Goal: Information Seeking & Learning: Learn about a topic

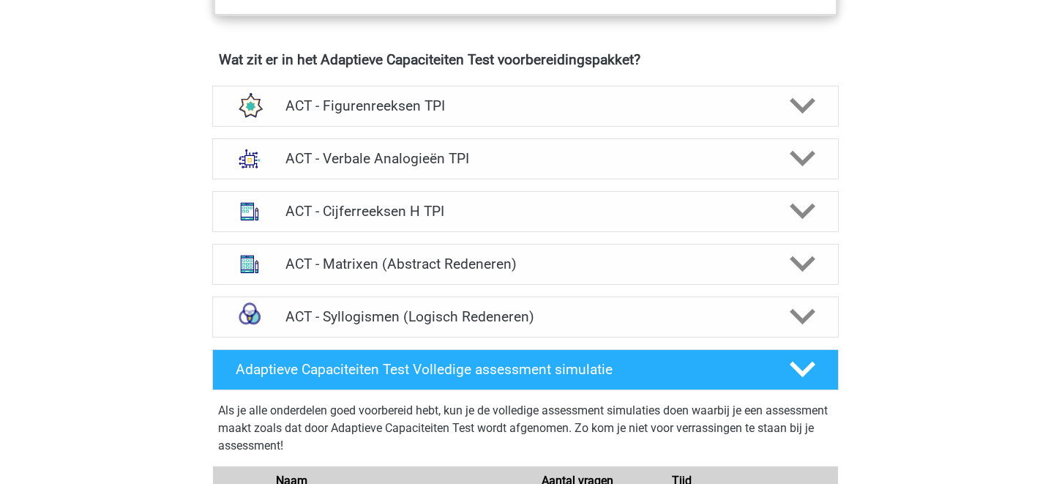
scroll to position [906, 0]
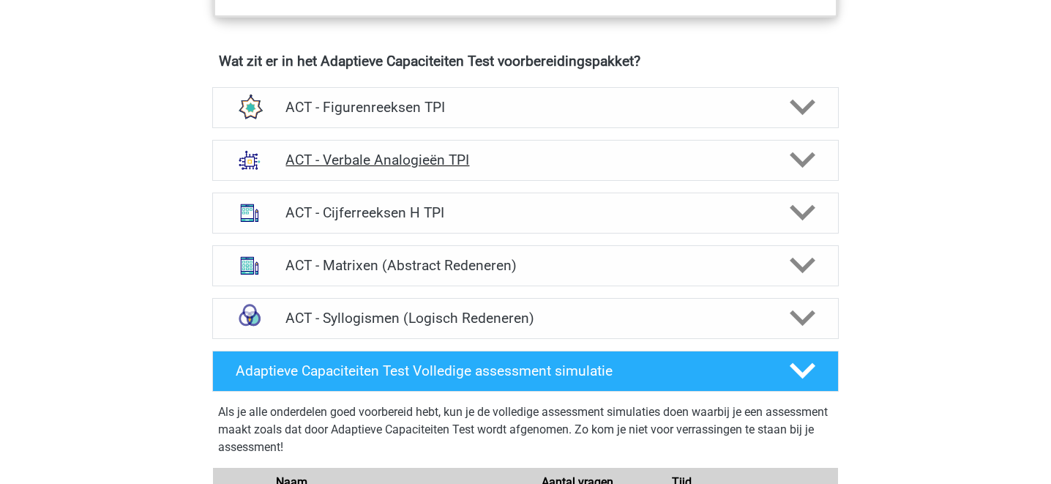
click at [320, 148] on div "ACT - Verbale Analogieën TPI" at bounding box center [525, 160] width 627 height 41
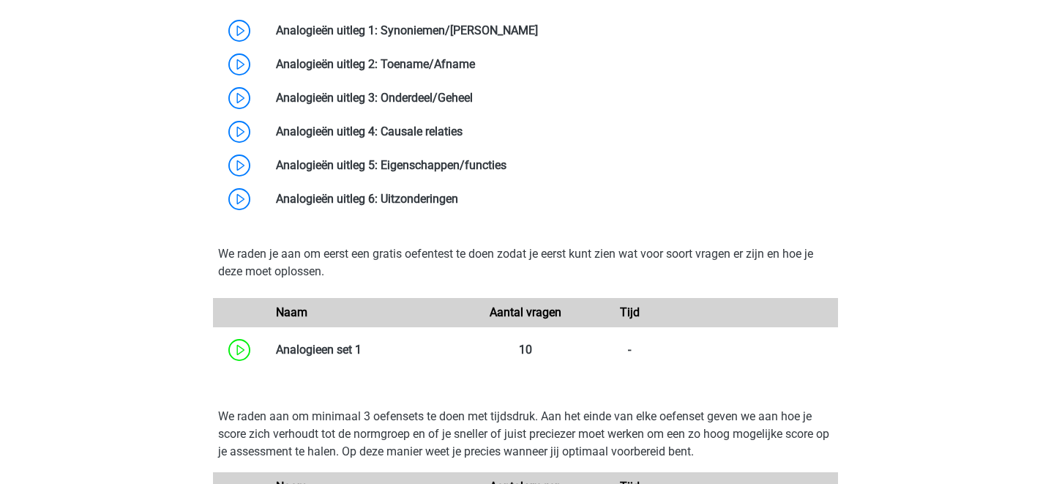
scroll to position [1311, 0]
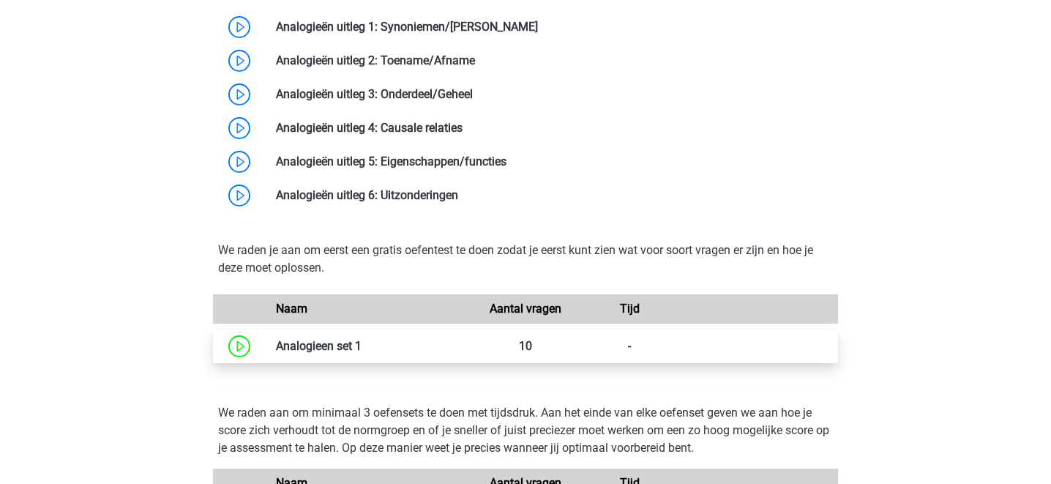
click at [362, 348] on link at bounding box center [362, 346] width 0 height 14
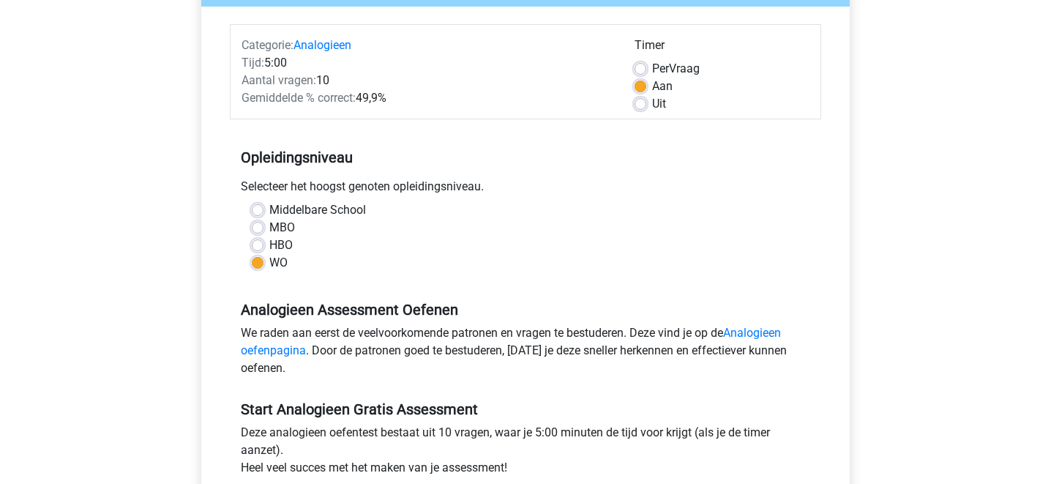
scroll to position [242, 0]
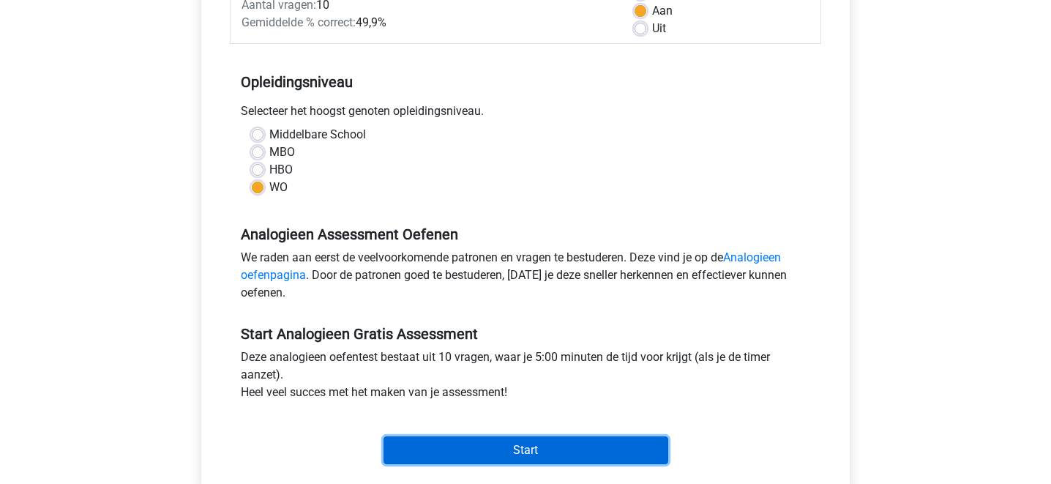
click at [502, 452] on input "Start" at bounding box center [526, 450] width 285 height 28
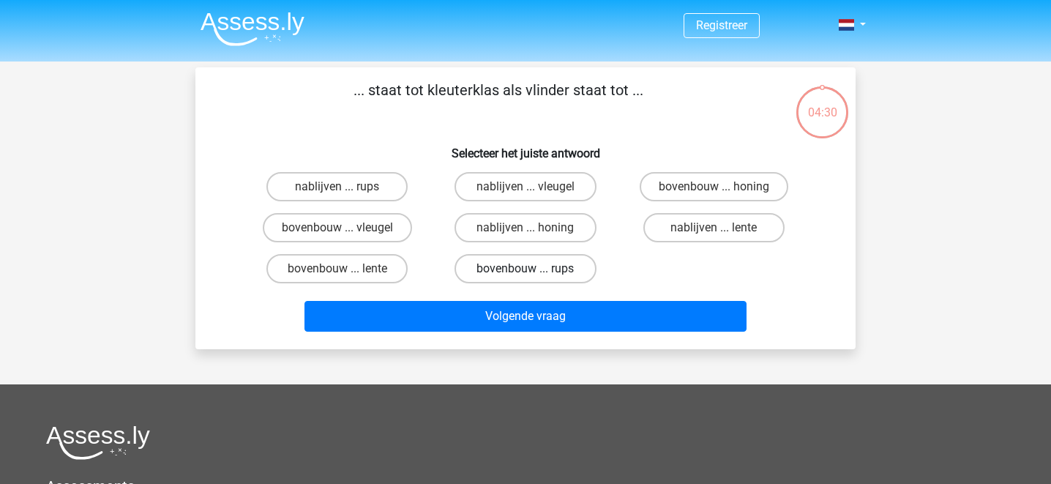
click at [540, 269] on label "bovenbouw ... rups" at bounding box center [525, 268] width 141 height 29
click at [535, 269] on input "bovenbouw ... rups" at bounding box center [531, 274] width 10 height 10
radio input "true"
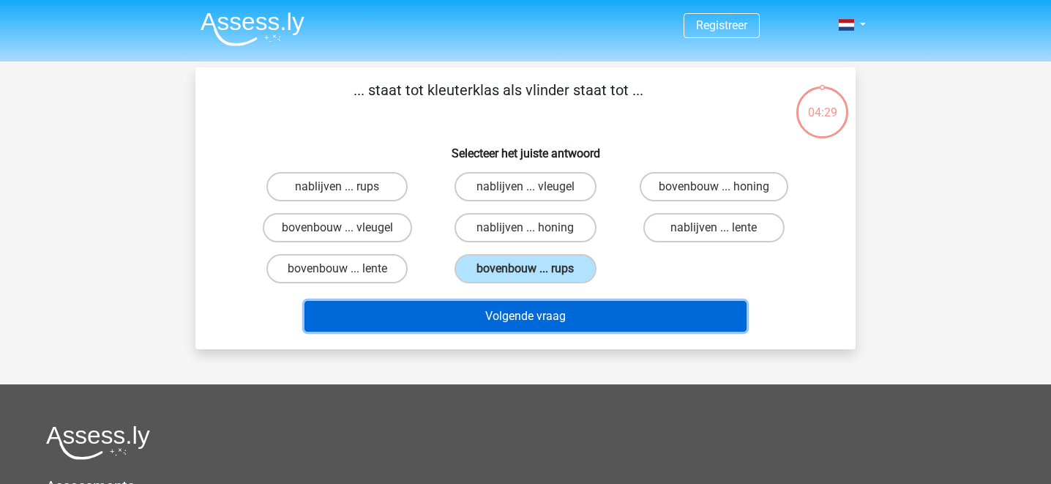
click at [545, 318] on button "Volgende vraag" at bounding box center [526, 316] width 443 height 31
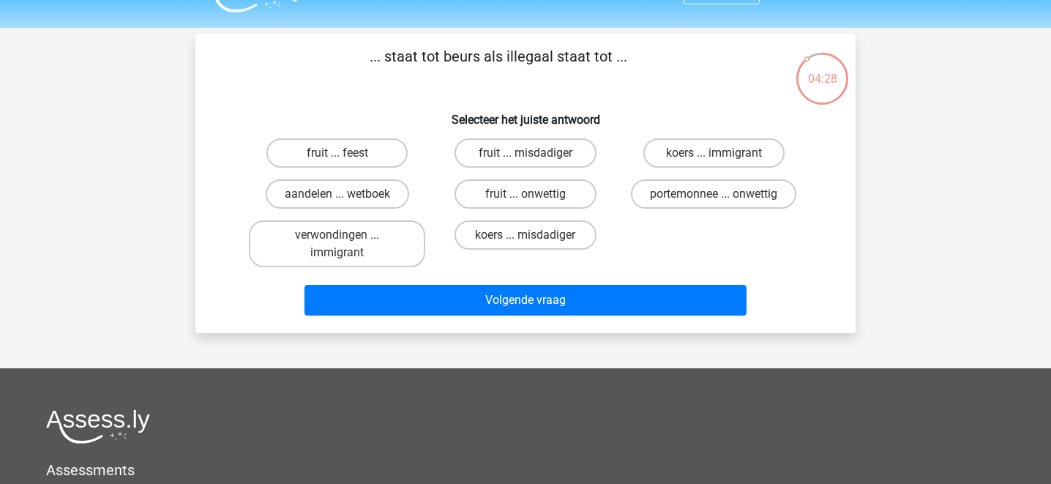
scroll to position [32, 0]
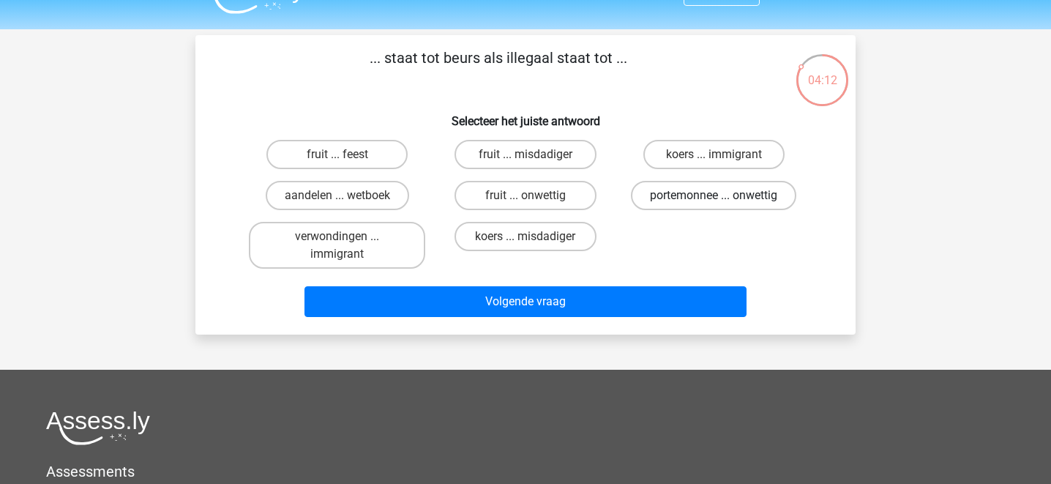
click at [670, 192] on label "portemonnee ... onwettig" at bounding box center [713, 195] width 165 height 29
click at [714, 195] on input "portemonnee ... onwettig" at bounding box center [719, 200] width 10 height 10
radio input "true"
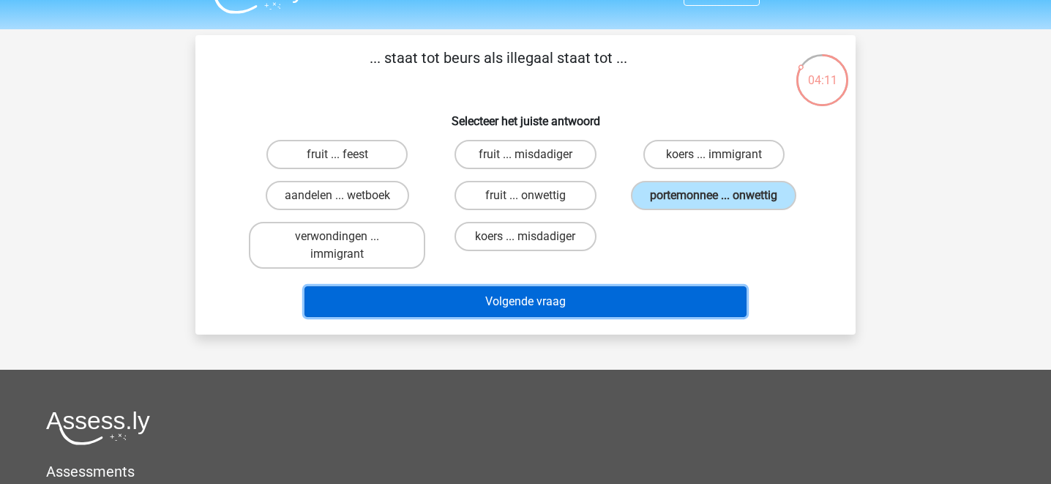
click at [578, 305] on button "Volgende vraag" at bounding box center [526, 301] width 443 height 31
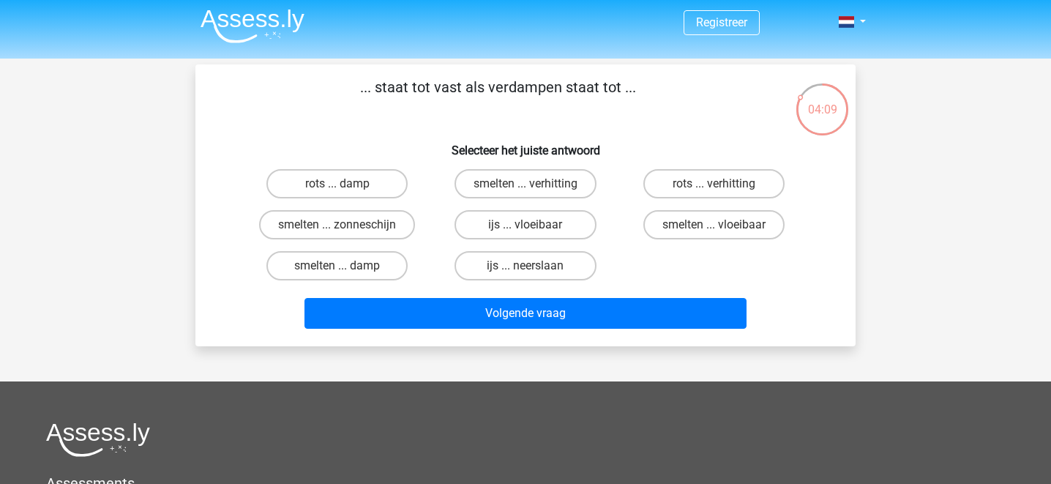
scroll to position [1, 0]
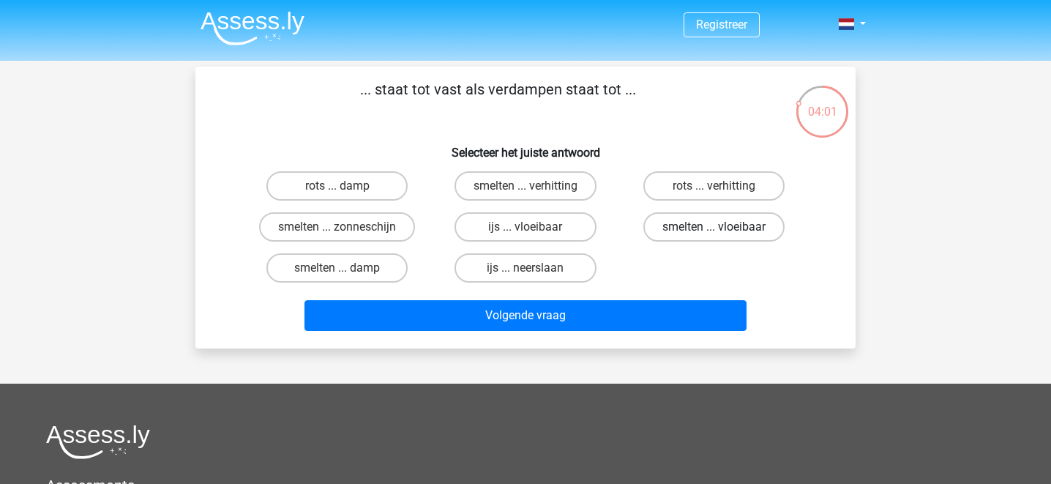
click at [682, 227] on label "smelten ... vloeibaar" at bounding box center [714, 226] width 141 height 29
click at [714, 227] on input "smelten ... vloeibaar" at bounding box center [719, 232] width 10 height 10
radio input "true"
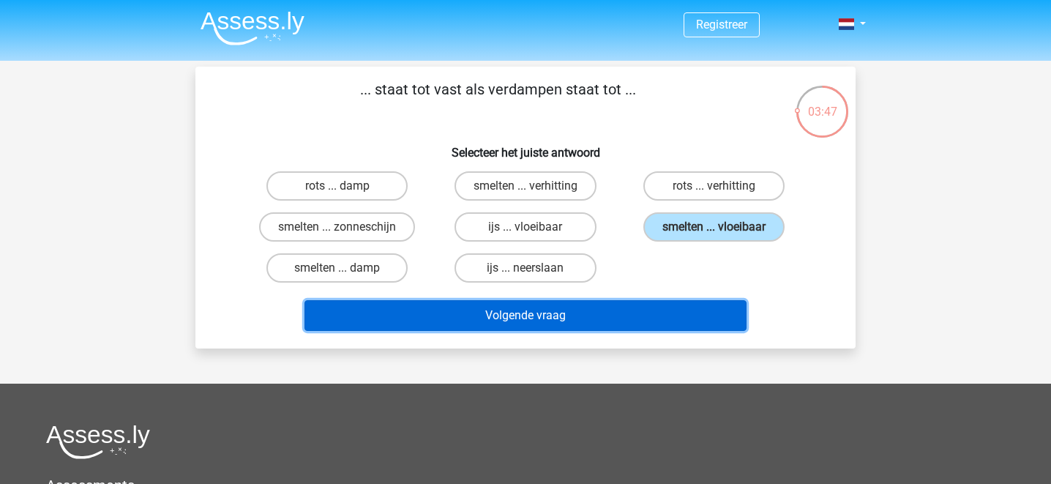
click at [573, 320] on button "Volgende vraag" at bounding box center [526, 315] width 443 height 31
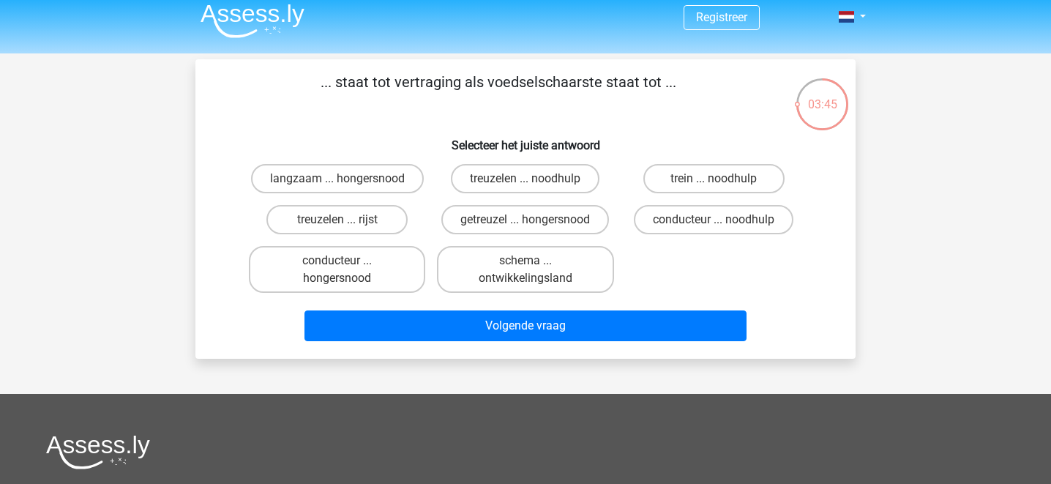
scroll to position [6, 0]
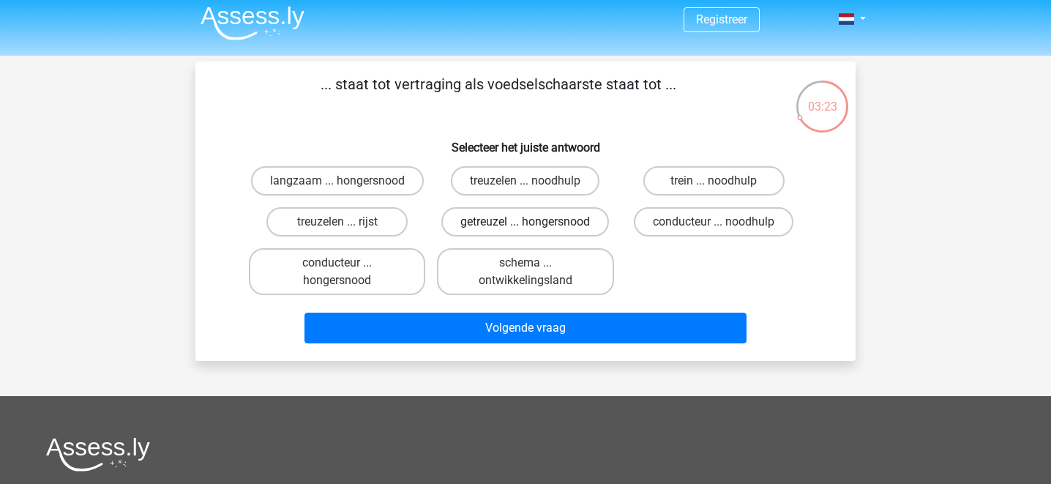
click at [529, 215] on label "getreuzel ... hongersnood" at bounding box center [525, 221] width 168 height 29
click at [529, 222] on input "getreuzel ... hongersnood" at bounding box center [531, 227] width 10 height 10
radio input "true"
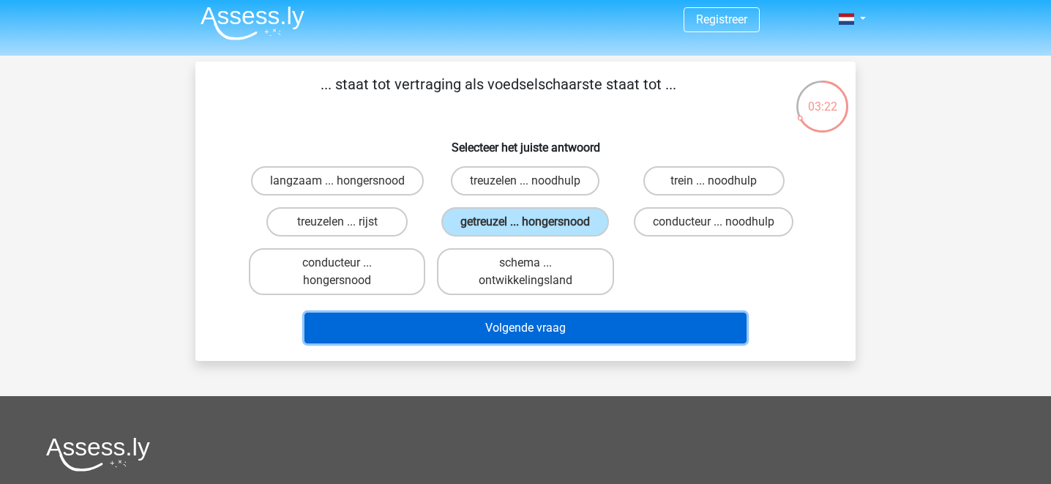
click at [549, 327] on button "Volgende vraag" at bounding box center [526, 328] width 443 height 31
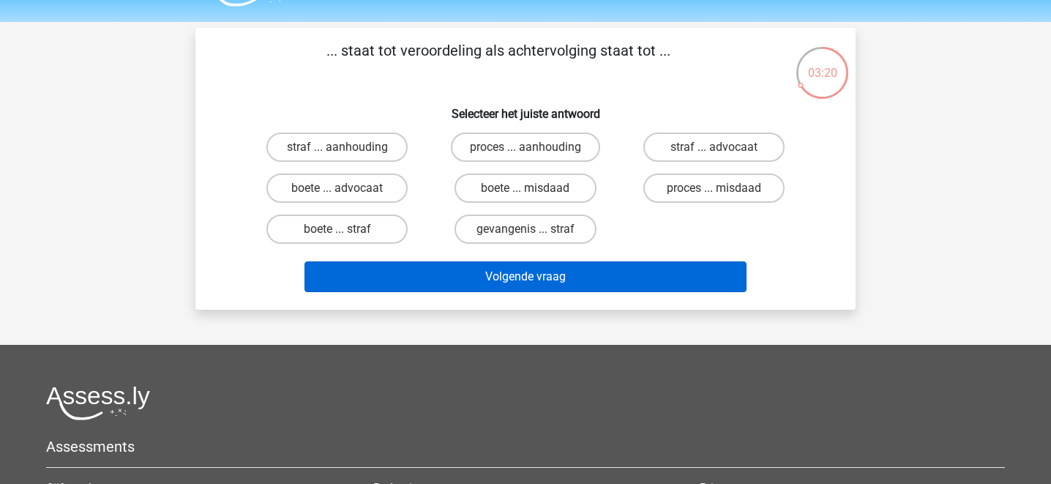
scroll to position [0, 0]
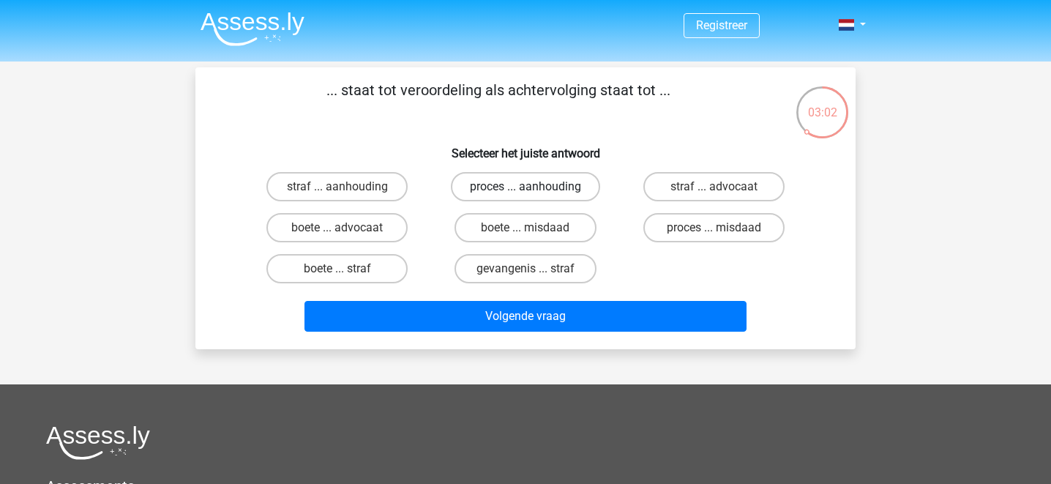
click at [538, 190] on label "proces ... aanhouding" at bounding box center [525, 186] width 149 height 29
click at [535, 190] on input "proces ... aanhouding" at bounding box center [531, 192] width 10 height 10
radio input "true"
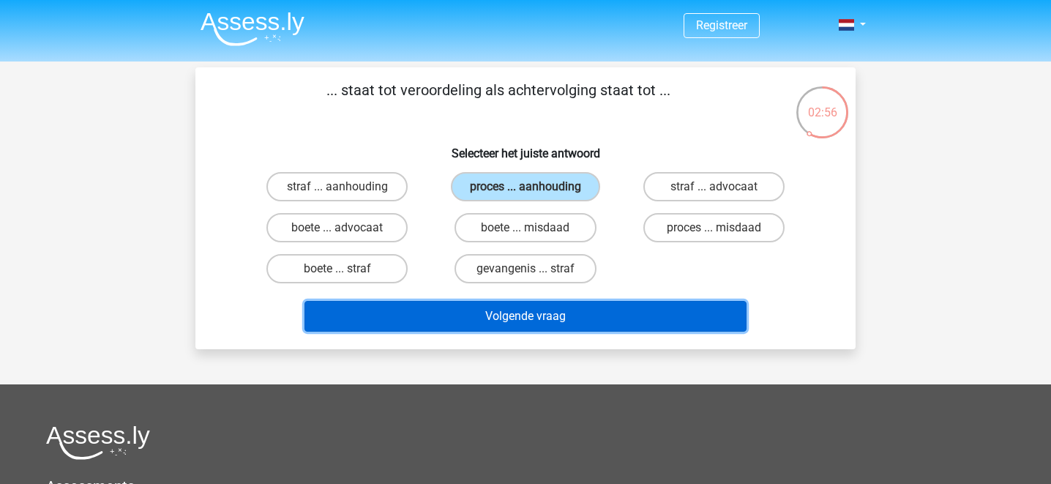
click at [562, 315] on button "Volgende vraag" at bounding box center [526, 316] width 443 height 31
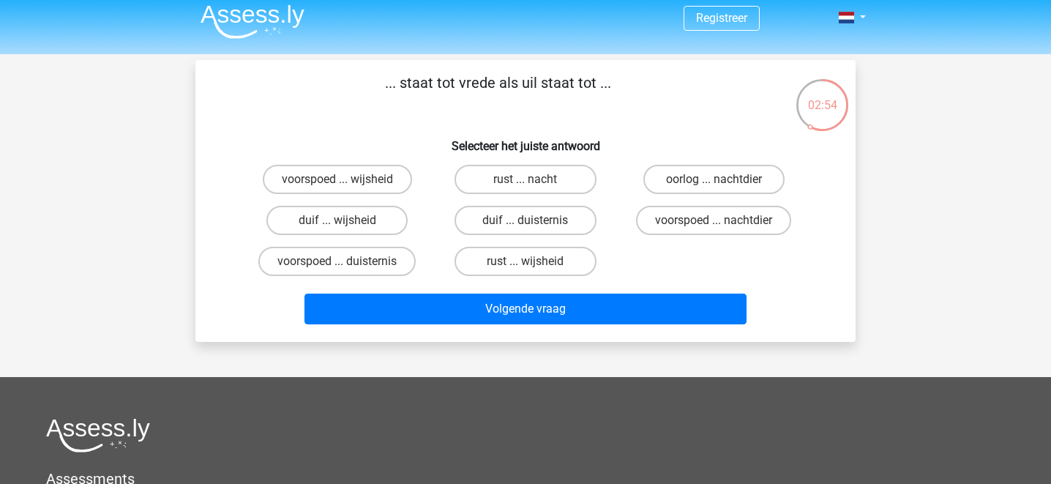
scroll to position [3, 0]
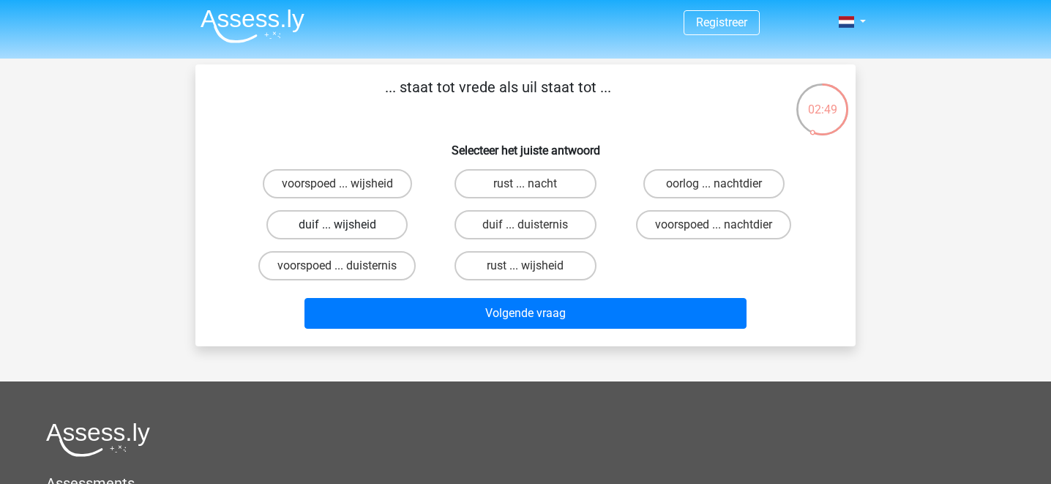
click at [374, 225] on label "duif ... wijsheid" at bounding box center [336, 224] width 141 height 29
click at [347, 225] on input "duif ... wijsheid" at bounding box center [343, 230] width 10 height 10
radio input "true"
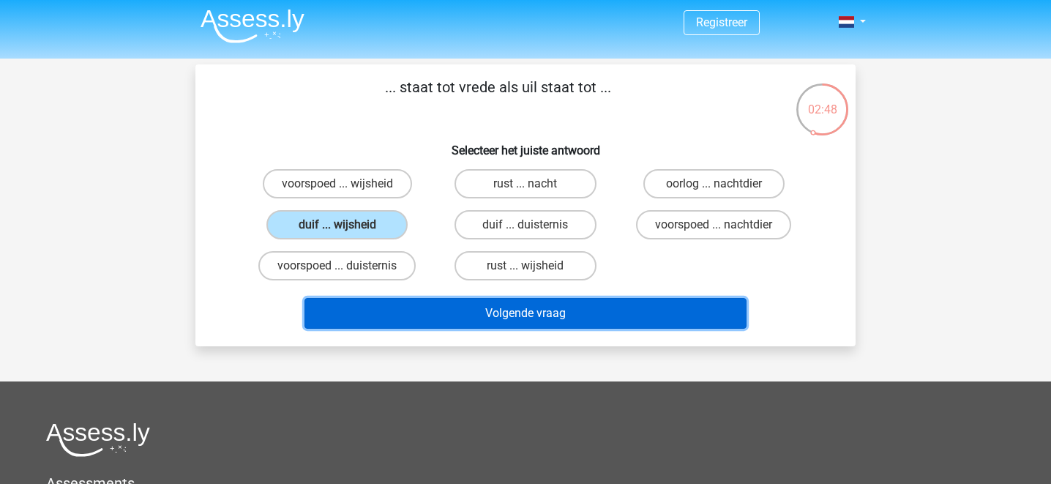
click at [504, 307] on button "Volgende vraag" at bounding box center [526, 313] width 443 height 31
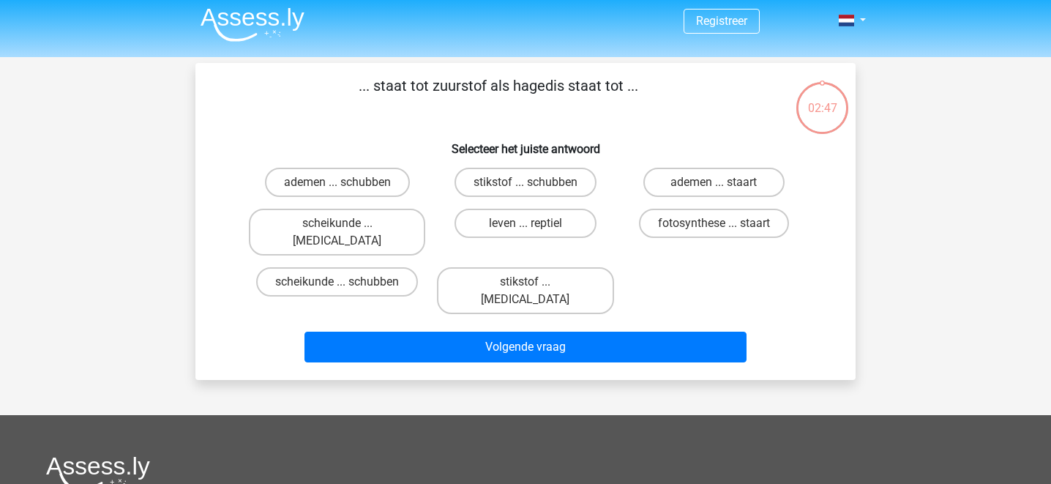
scroll to position [0, 0]
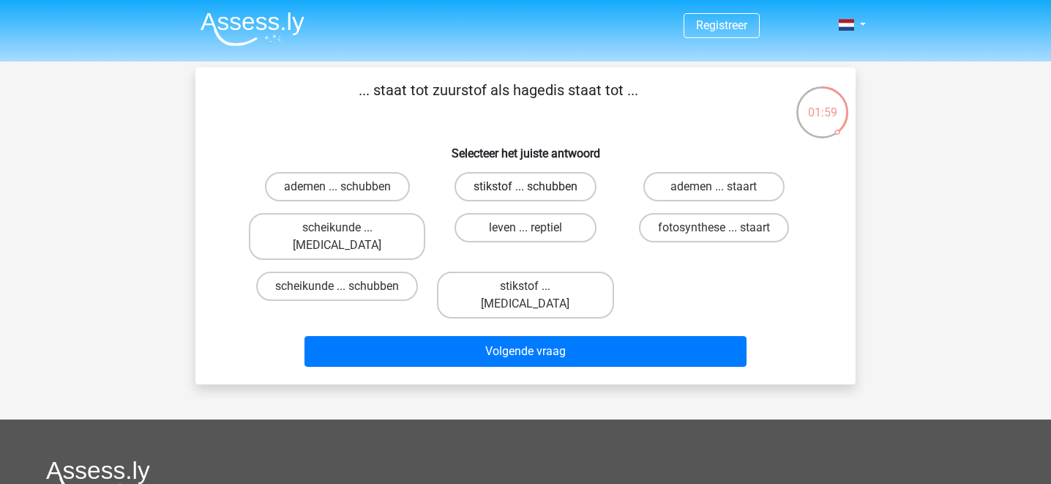
click at [495, 187] on label "stikstof ... schubben" at bounding box center [526, 186] width 142 height 29
click at [526, 187] on input "stikstof ... schubben" at bounding box center [531, 192] width 10 height 10
radio input "true"
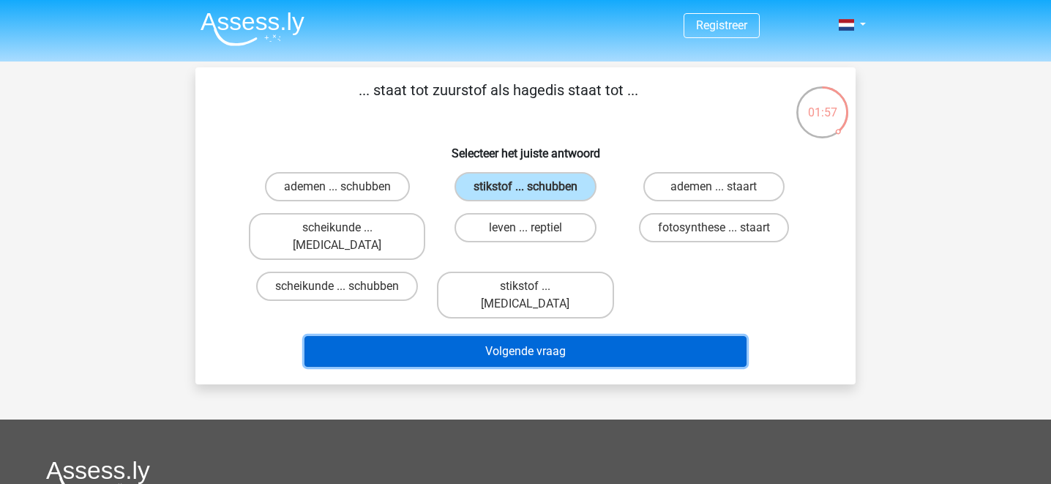
click at [523, 336] on button "Volgende vraag" at bounding box center [526, 351] width 443 height 31
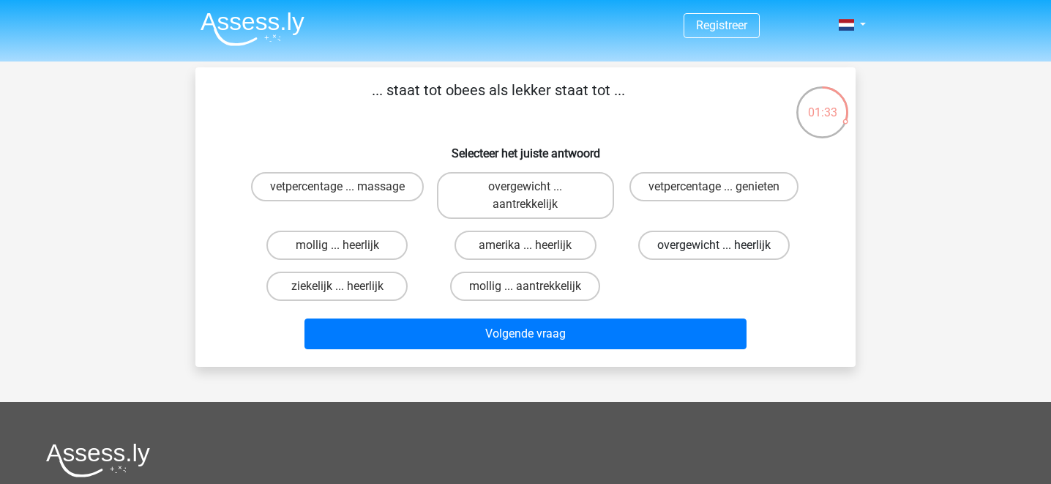
click at [694, 247] on label "overgewicht ... heerlijk" at bounding box center [714, 245] width 152 height 29
click at [714, 247] on input "overgewicht ... heerlijk" at bounding box center [719, 250] width 10 height 10
radio input "true"
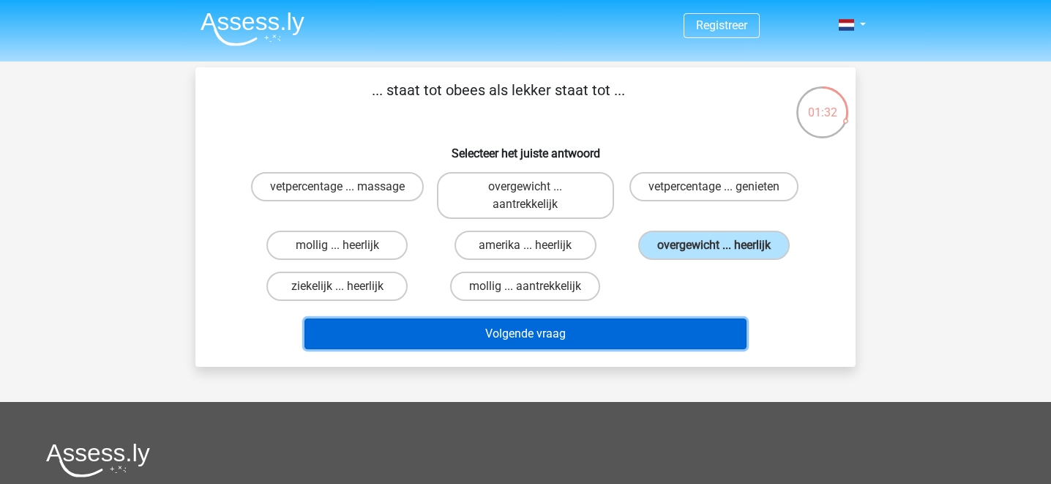
click at [597, 332] on button "Volgende vraag" at bounding box center [526, 333] width 443 height 31
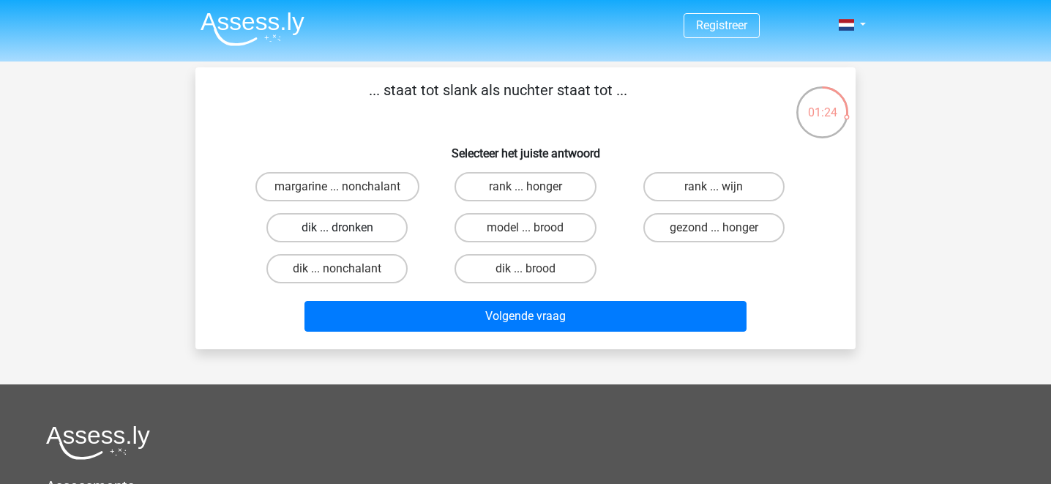
click at [378, 226] on label "dik ... dronken" at bounding box center [336, 227] width 141 height 29
click at [347, 228] on input "dik ... dronken" at bounding box center [343, 233] width 10 height 10
radio input "true"
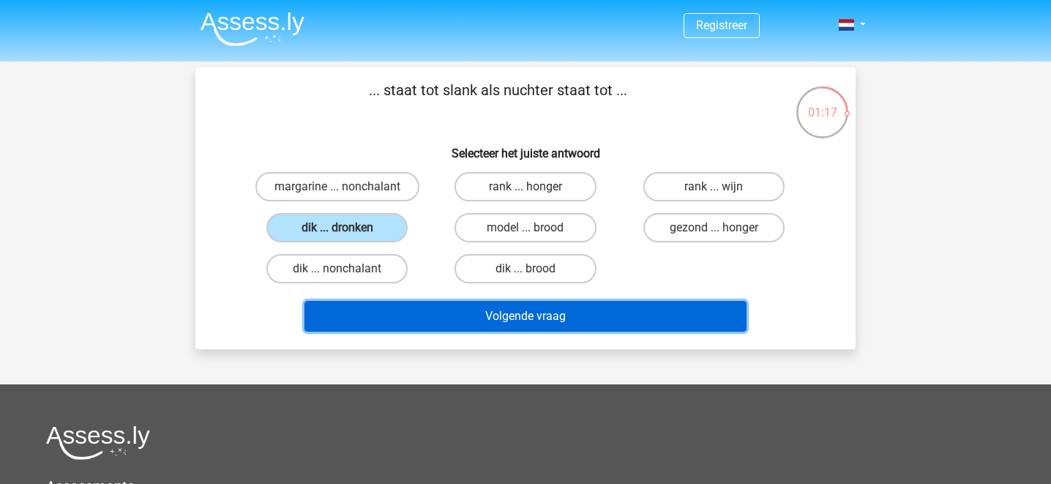
click at [549, 313] on button "Volgende vraag" at bounding box center [526, 316] width 443 height 31
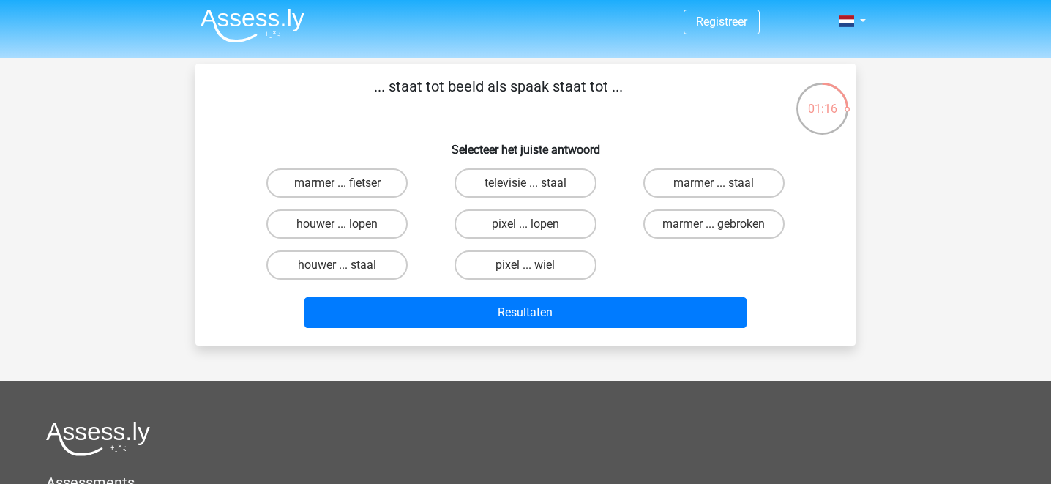
scroll to position [1, 0]
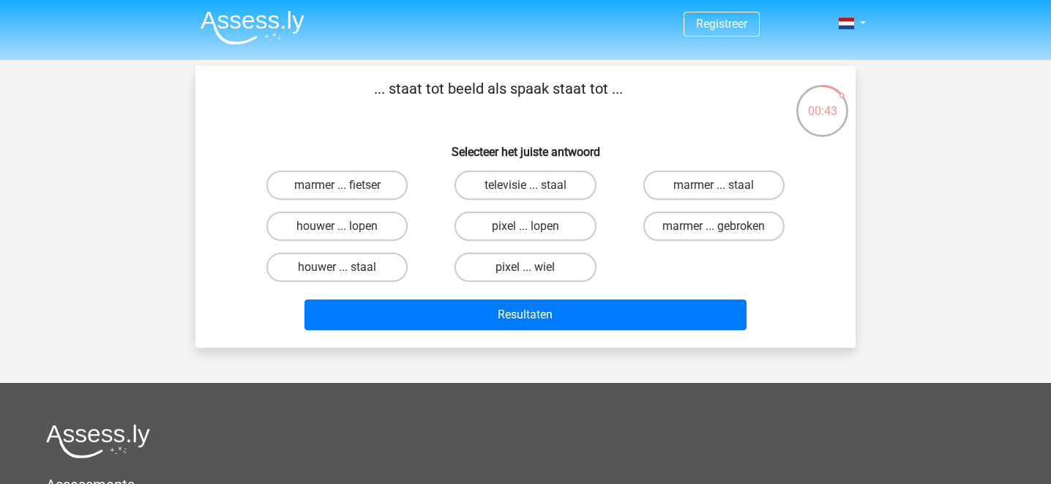
click at [526, 269] on input "pixel ... wiel" at bounding box center [531, 272] width 10 height 10
radio input "true"
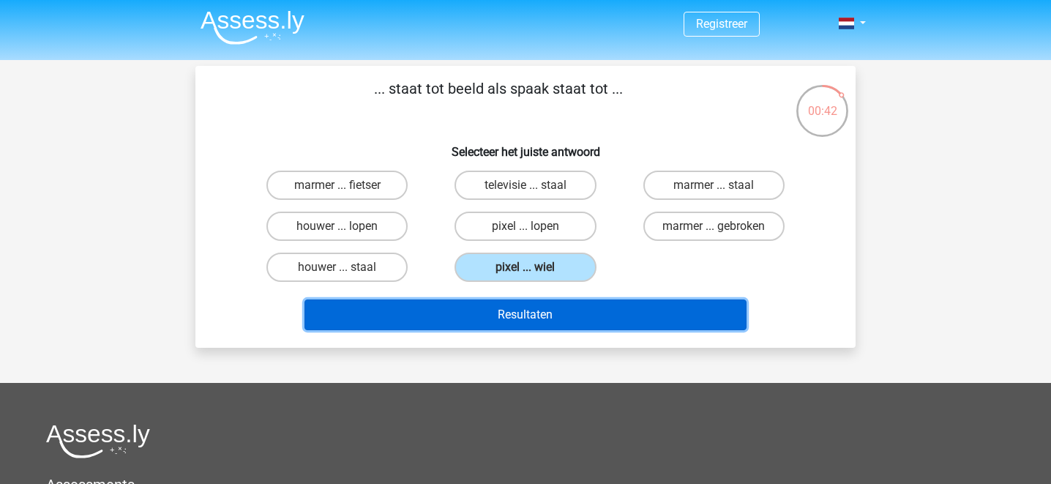
click at [534, 316] on button "Resultaten" at bounding box center [526, 314] width 443 height 31
